Goal: Find specific page/section: Find specific page/section

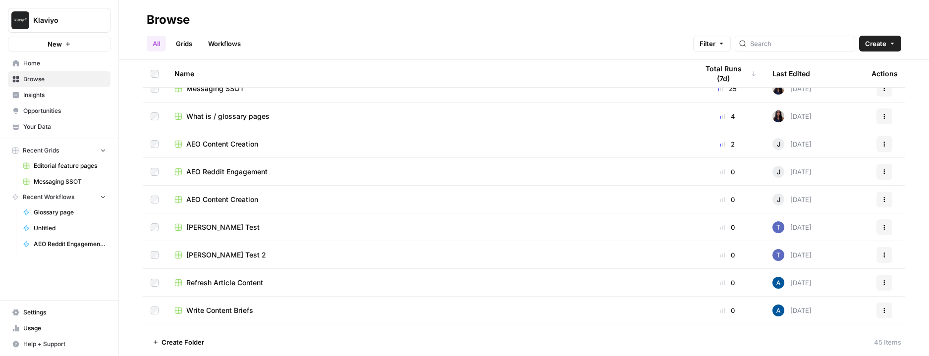
scroll to position [69, 0]
click at [68, 163] on span "Editorial feature pages" at bounding box center [70, 165] width 72 height 9
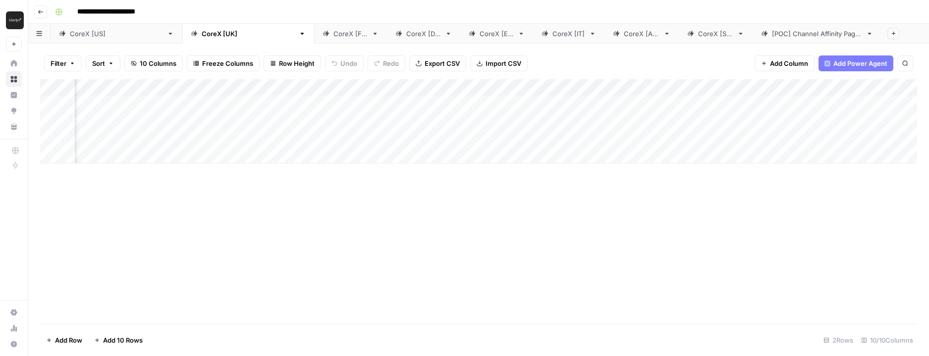
scroll to position [0, 363]
click at [314, 39] on link "CoreX [FR]" at bounding box center [350, 34] width 73 height 20
click at [387, 40] on link "CoreX [DE]" at bounding box center [423, 34] width 73 height 20
click at [460, 39] on link "CoreX [ES]" at bounding box center [496, 34] width 73 height 20
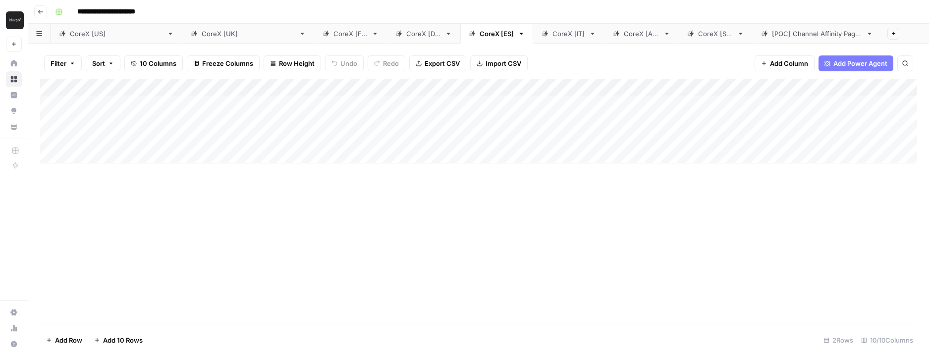
click at [552, 30] on div "CoreX [IT]" at bounding box center [568, 34] width 33 height 10
click at [202, 31] on div "CoreX [UK]" at bounding box center [248, 34] width 93 height 10
click at [333, 34] on div "CoreX [FR]" at bounding box center [350, 34] width 34 height 10
click at [446, 103] on div "Add Column" at bounding box center [478, 134] width 877 height 110
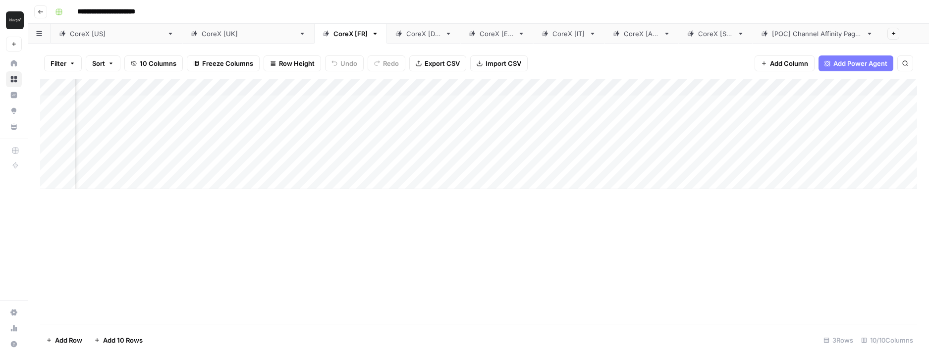
scroll to position [0, 0]
click at [499, 103] on div "Add Column" at bounding box center [478, 134] width 877 height 110
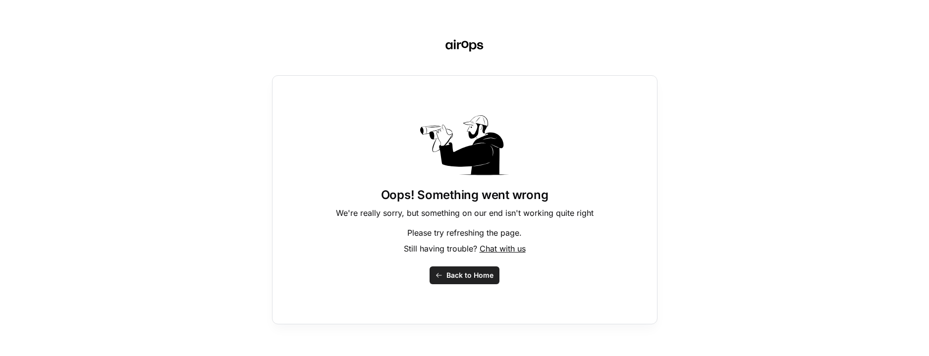
click at [465, 270] on span "Back to Home" at bounding box center [469, 275] width 47 height 10
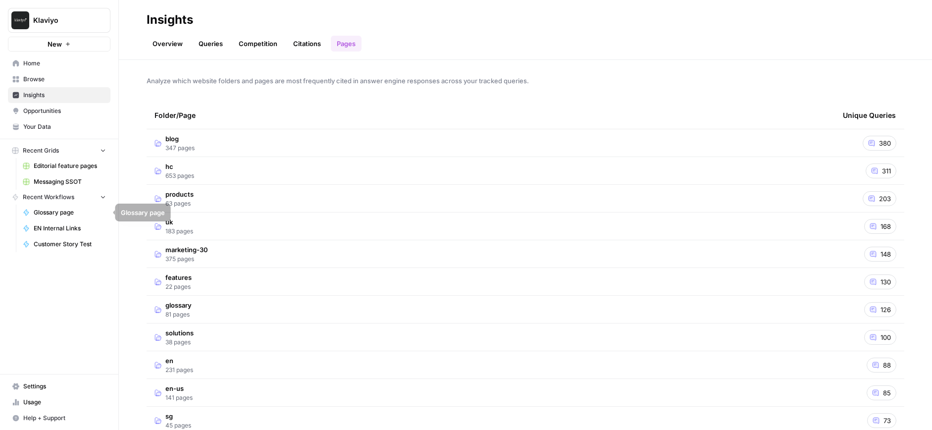
click at [54, 227] on span "EN Internal Links" at bounding box center [70, 228] width 72 height 9
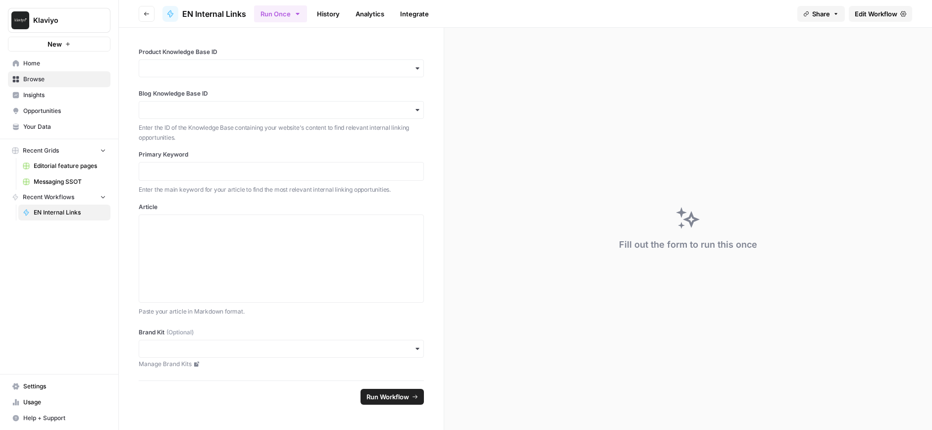
click at [102, 196] on icon "button" at bounding box center [103, 196] width 7 height 7
click at [104, 197] on icon "button" at bounding box center [103, 197] width 7 height 7
click at [57, 216] on span "EN Internal Links" at bounding box center [70, 212] width 72 height 9
click at [44, 197] on span "Recent Workflows" at bounding box center [49, 197] width 52 height 9
